Goal: Information Seeking & Learning: Learn about a topic

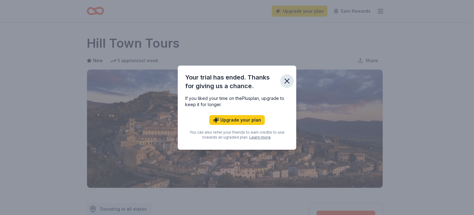
click at [285, 82] on icon "button" at bounding box center [287, 81] width 9 height 9
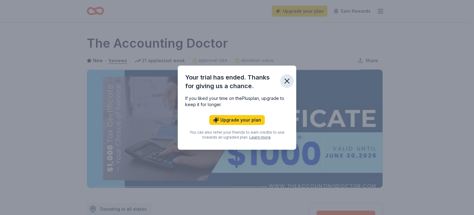
click at [286, 84] on icon "button" at bounding box center [287, 81] width 9 height 9
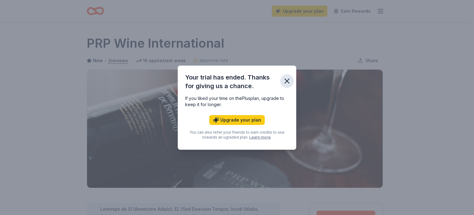
click at [286, 81] on icon "button" at bounding box center [287, 81] width 9 height 9
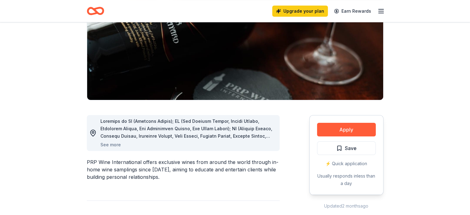
scroll to position [87, 0]
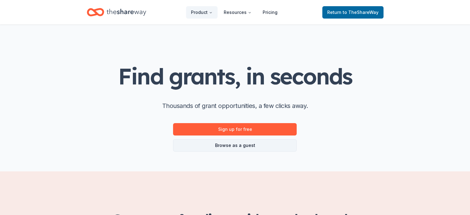
click at [201, 147] on link "Browse as a guest" at bounding box center [235, 145] width 124 height 12
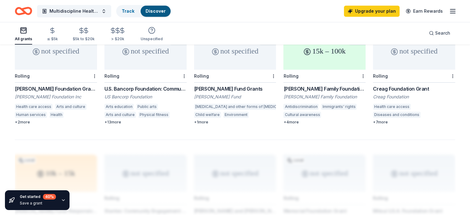
scroll to position [387, 0]
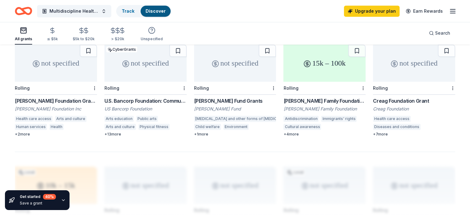
drag, startPoint x: 466, startPoint y: 124, endPoint x: 463, endPoint y: 80, distance: 44.0
click at [466, 120] on div "2101 results in [GEOGRAPHIC_DATA], [GEOGRAPHIC_DATA] 5k – 50k Local Rolling Mid…" at bounding box center [235, 29] width 470 height 740
